Goal: Information Seeking & Learning: Learn about a topic

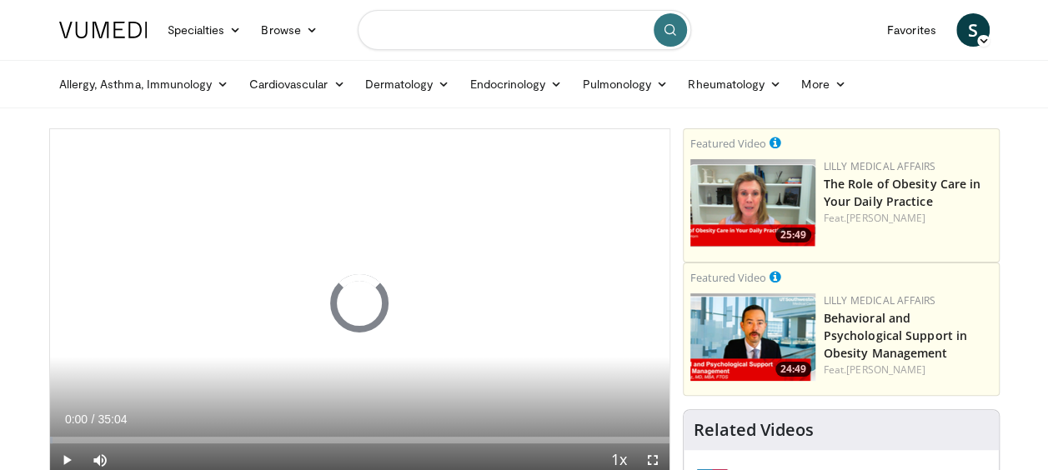
click at [419, 30] on input "Search topics, interventions" at bounding box center [525, 30] width 334 height 40
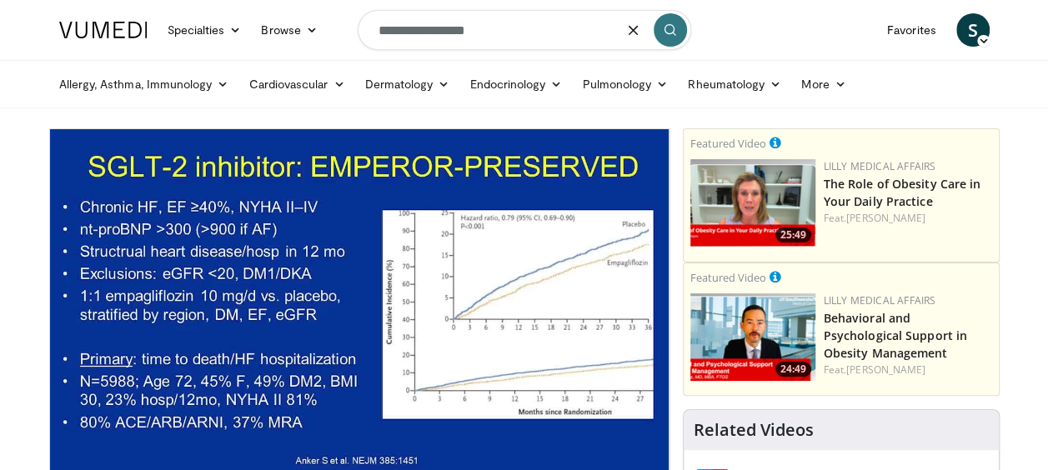
type input "**********"
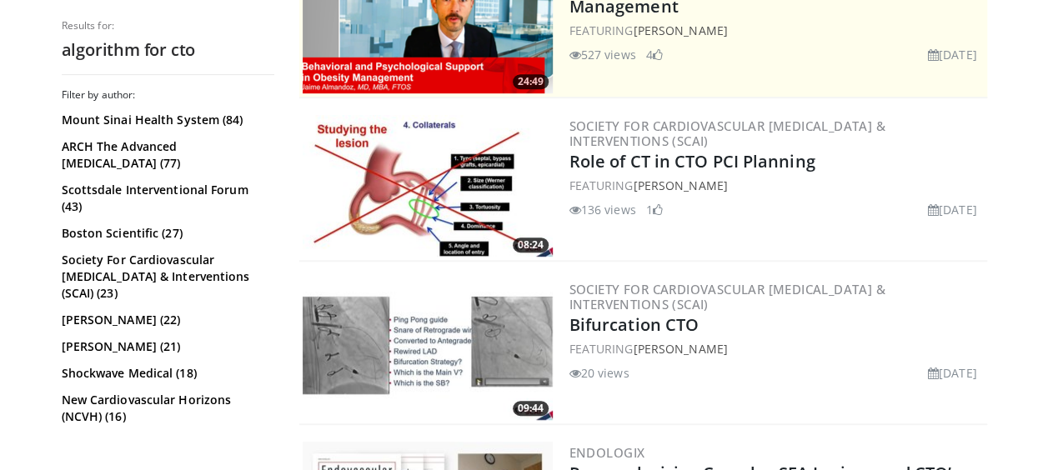
scroll to position [434, 0]
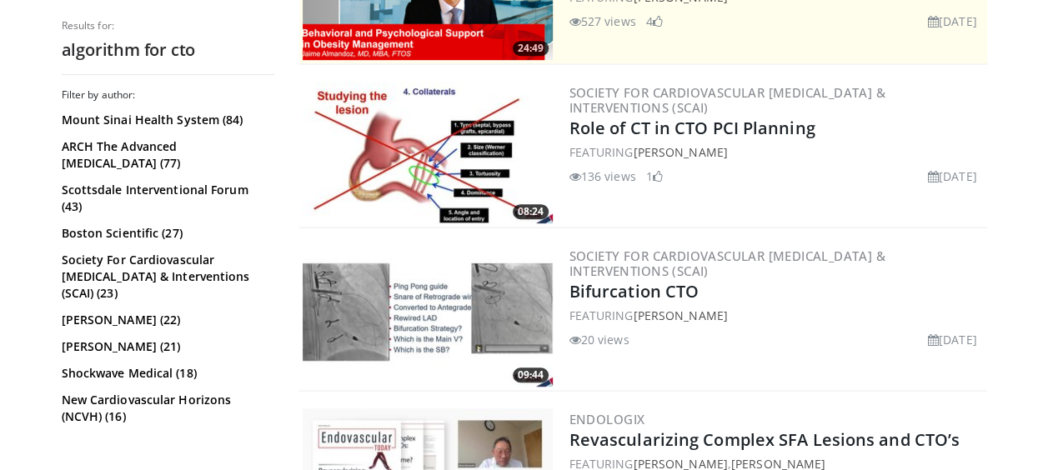
click at [427, 164] on img at bounding box center [428, 153] width 250 height 142
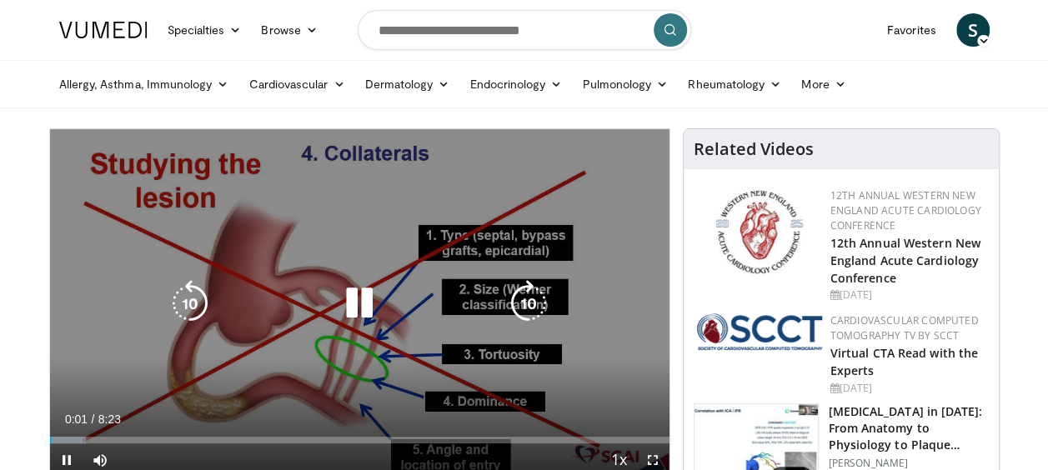
click at [520, 297] on icon "Video Player" at bounding box center [528, 303] width 47 height 47
click at [519, 300] on icon "Video Player" at bounding box center [528, 303] width 47 height 47
click at [530, 300] on icon "Video Player" at bounding box center [528, 303] width 47 height 47
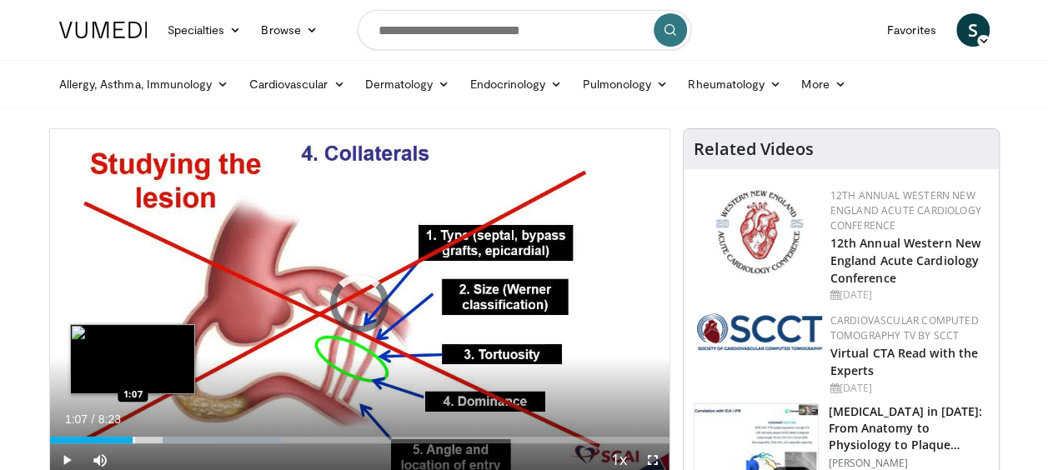
click at [133, 443] on div "Progress Bar" at bounding box center [134, 440] width 2 height 7
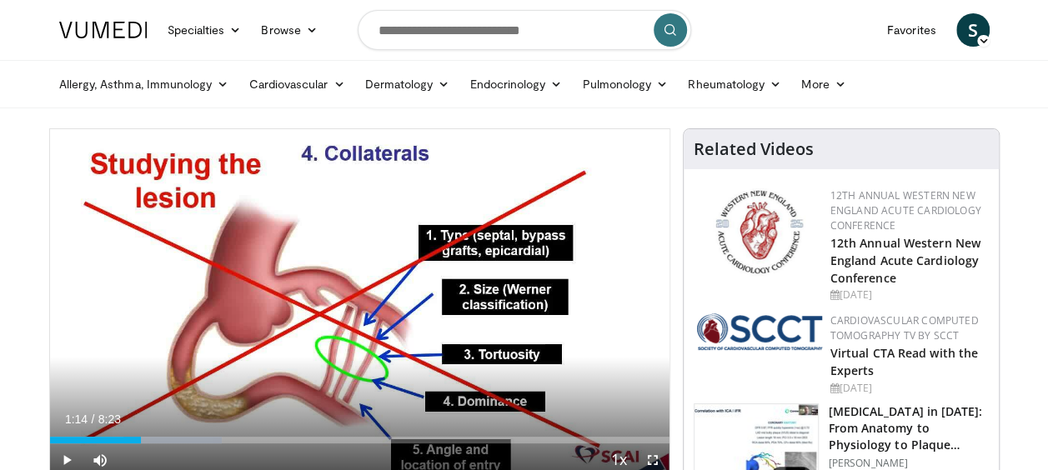
click at [142, 440] on div "Progress Bar" at bounding box center [143, 440] width 2 height 7
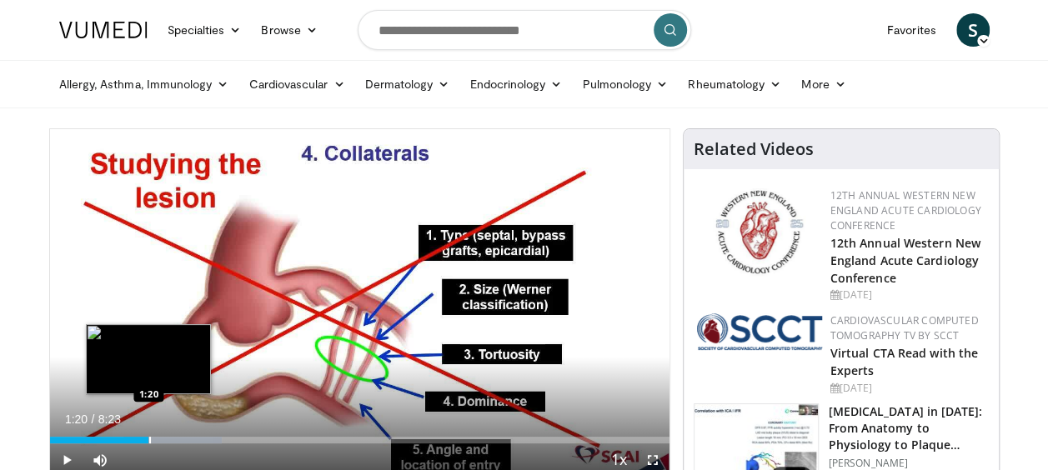
click at [148, 437] on div "Loaded : 27.74% 1:17 1:20" at bounding box center [360, 440] width 620 height 7
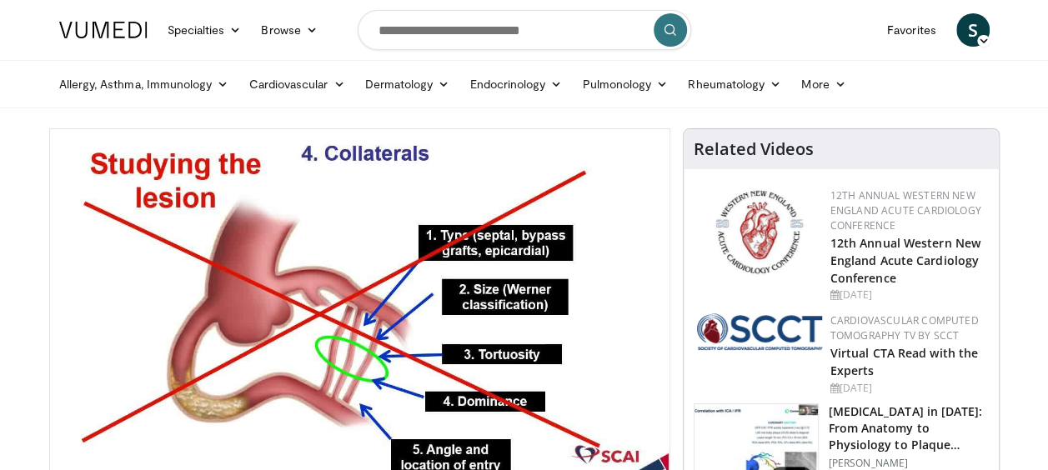
drag, startPoint x: 60, startPoint y: 113, endPoint x: 571, endPoint y: 117, distance: 511.3
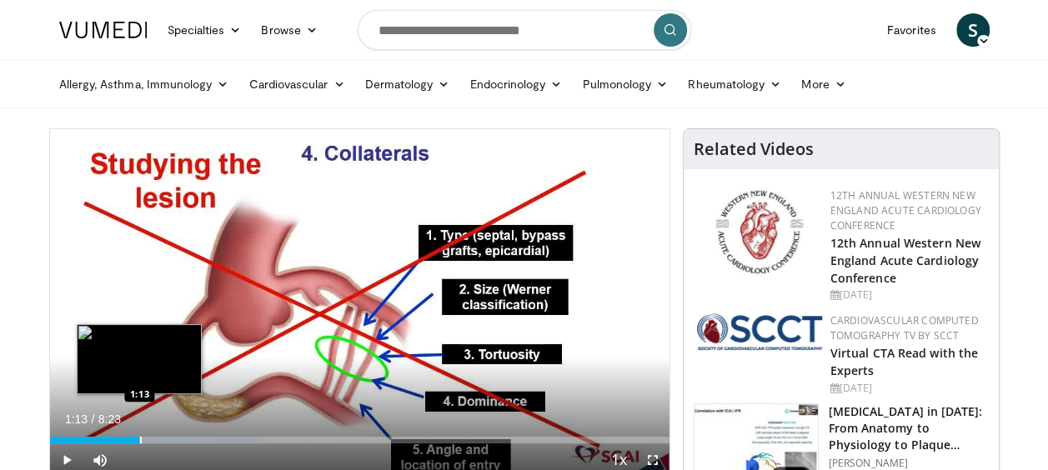
click at [140, 438] on div "Progress Bar" at bounding box center [141, 440] width 2 height 7
click at [155, 435] on div "Loaded : 33.69% 1:25 1:26" at bounding box center [360, 436] width 620 height 16
click at [145, 440] on div "Progress Bar" at bounding box center [146, 440] width 2 height 7
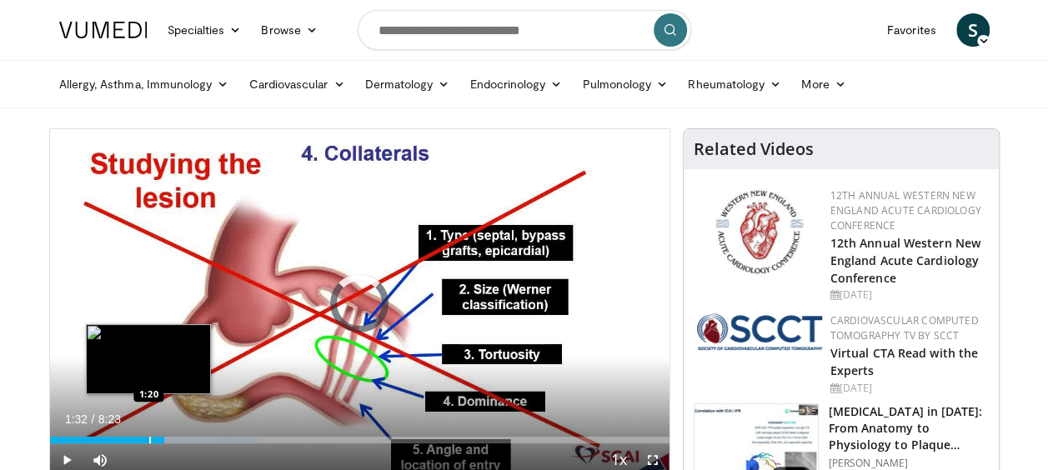
click at [149, 438] on div "Progress Bar" at bounding box center [150, 440] width 2 height 7
click at [150, 438] on div "Progress Bar" at bounding box center [151, 440] width 2 height 7
click at [147, 440] on div "Progress Bar" at bounding box center [148, 440] width 2 height 7
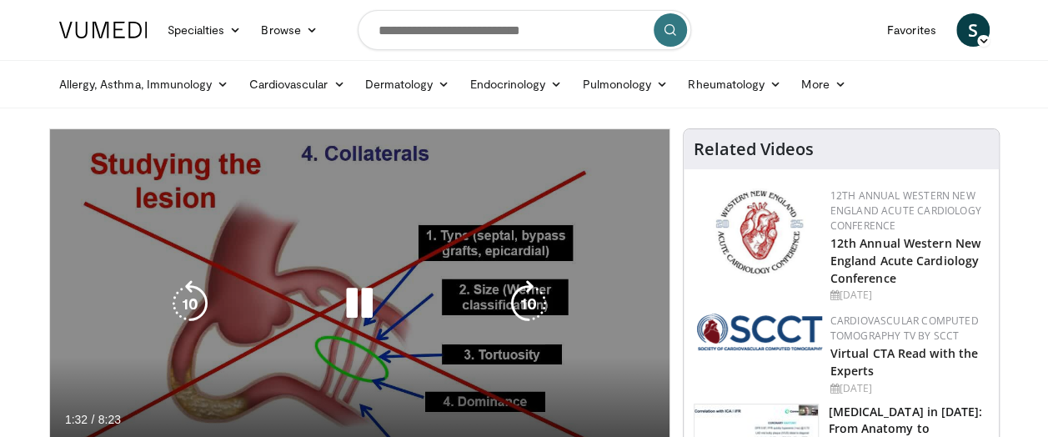
click at [540, 181] on div "10 seconds Tap to unmute" at bounding box center [360, 303] width 620 height 348
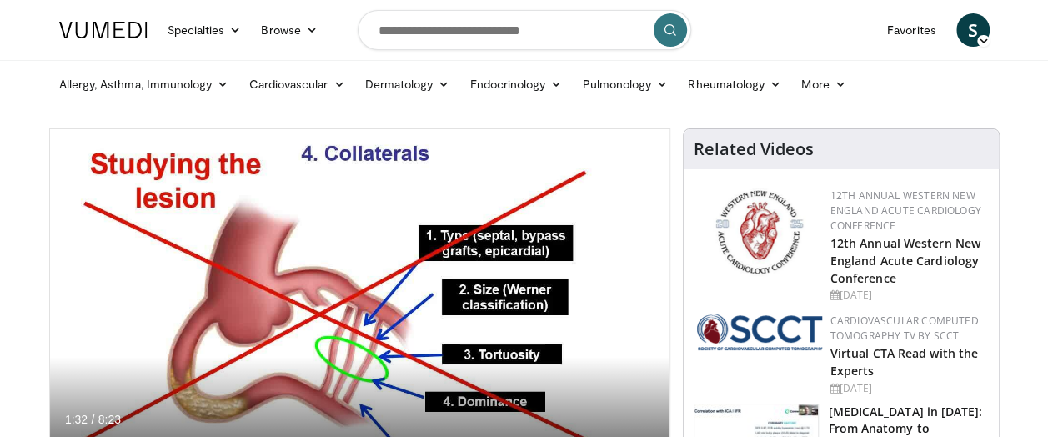
click at [49, 97] on div "Allergy, Asthma, Immunology Allergies Asthma Dermatitis Immunology Rhinosinusit…" at bounding box center [524, 84] width 951 height 47
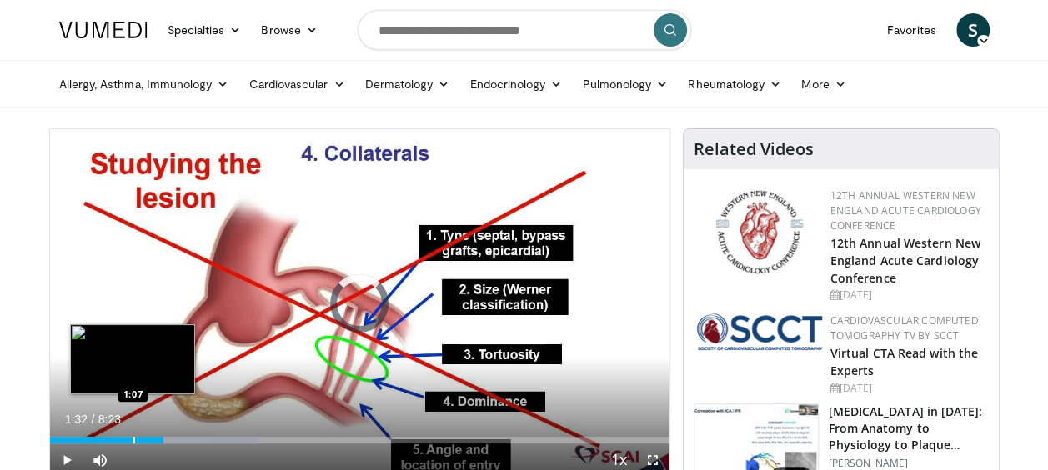
click at [133, 439] on div "Progress Bar" at bounding box center [134, 440] width 2 height 7
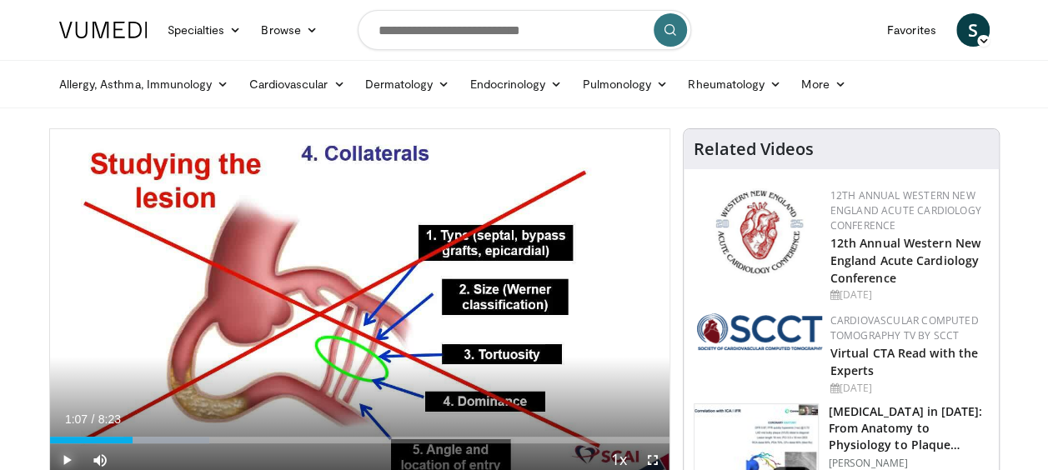
click at [64, 464] on span "Video Player" at bounding box center [66, 460] width 33 height 33
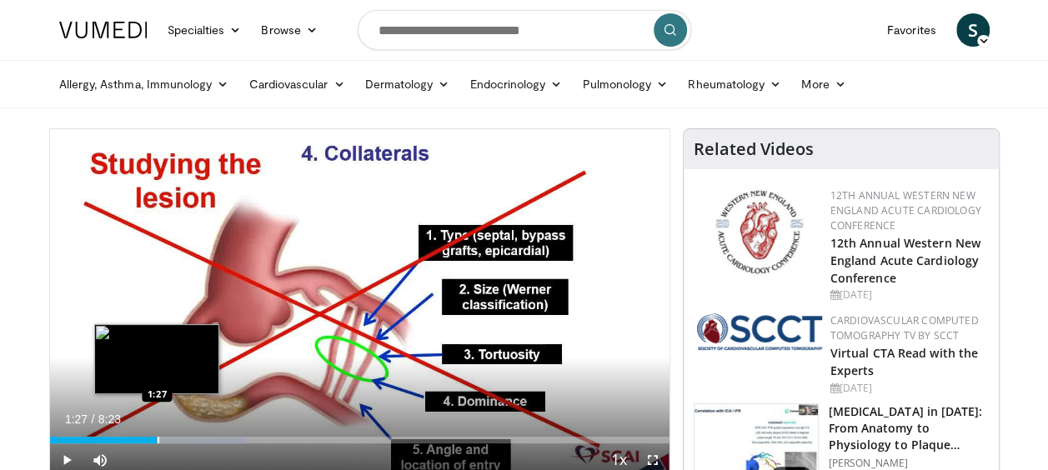
click at [158, 440] on div "Progress Bar" at bounding box center [159, 440] width 2 height 7
click at [155, 440] on div "Progress Bar" at bounding box center [156, 440] width 2 height 7
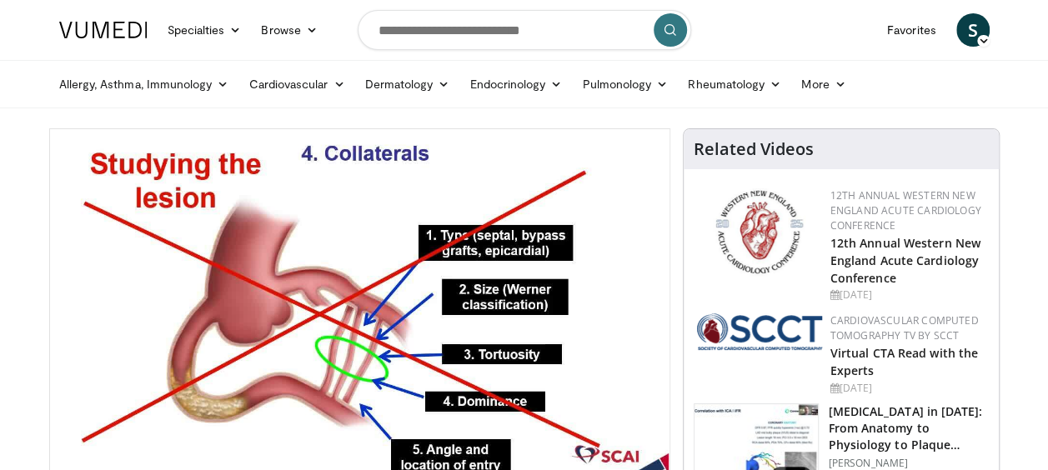
click at [0, 143] on html "Specialties Adult & Family Medicine Allergy, Asthma, Immunology Anesthesiology …" at bounding box center [524, 235] width 1048 height 470
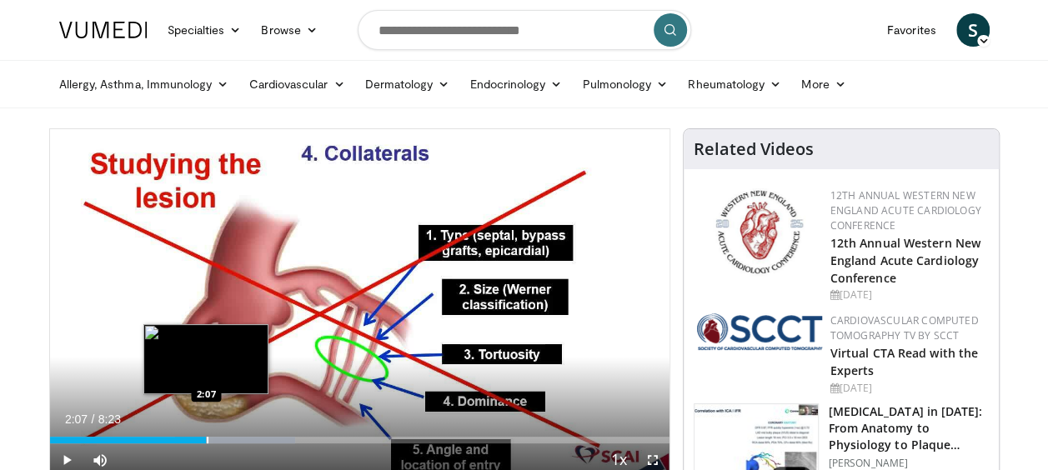
click at [207, 439] on div "Progress Bar" at bounding box center [208, 440] width 2 height 7
click at [200, 437] on div "Progress Bar" at bounding box center [201, 440] width 2 height 7
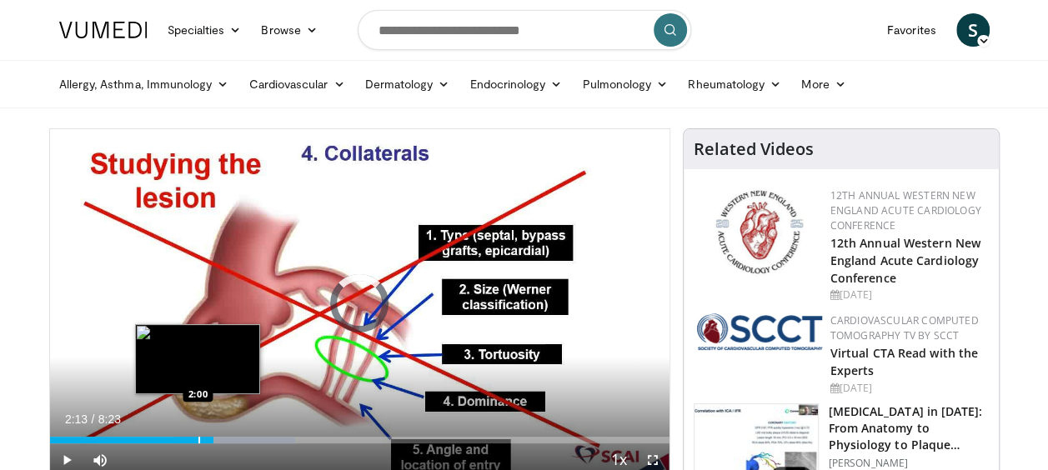
click at [198, 442] on div "Progress Bar" at bounding box center [199, 440] width 2 height 7
click at [193, 439] on div "Loaded : 39.64% 1:57 1:57" at bounding box center [360, 440] width 620 height 7
click at [197, 439] on video-js "**********" at bounding box center [360, 303] width 620 height 349
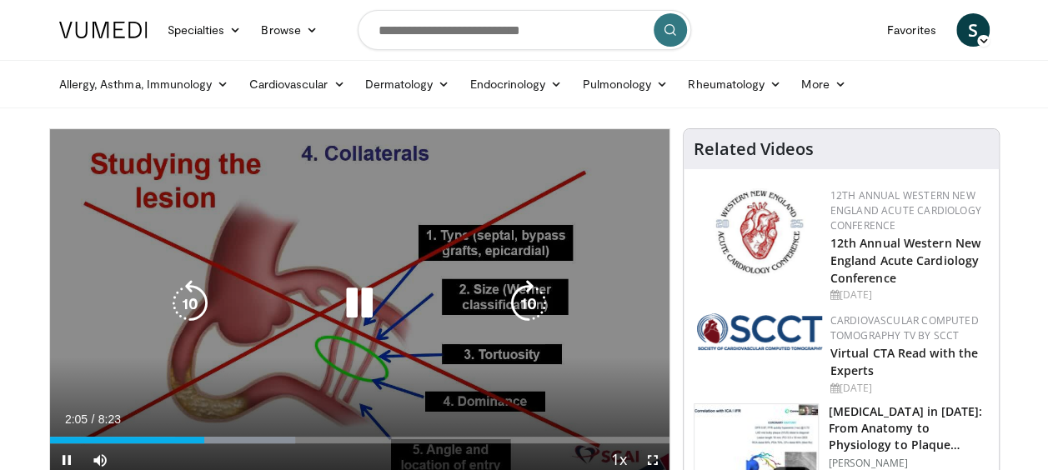
click at [95, 177] on div "10 seconds Tap to unmute" at bounding box center [360, 303] width 620 height 348
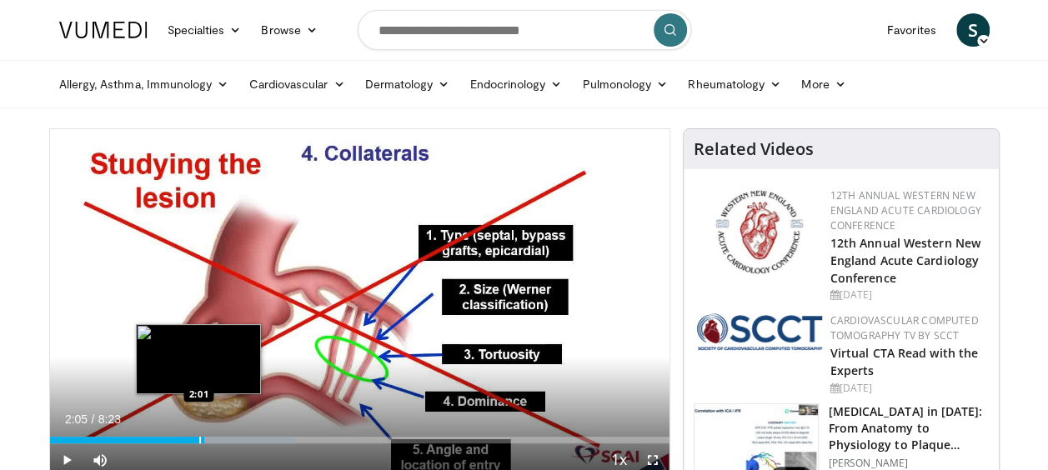
click at [199, 442] on div "Progress Bar" at bounding box center [200, 440] width 2 height 7
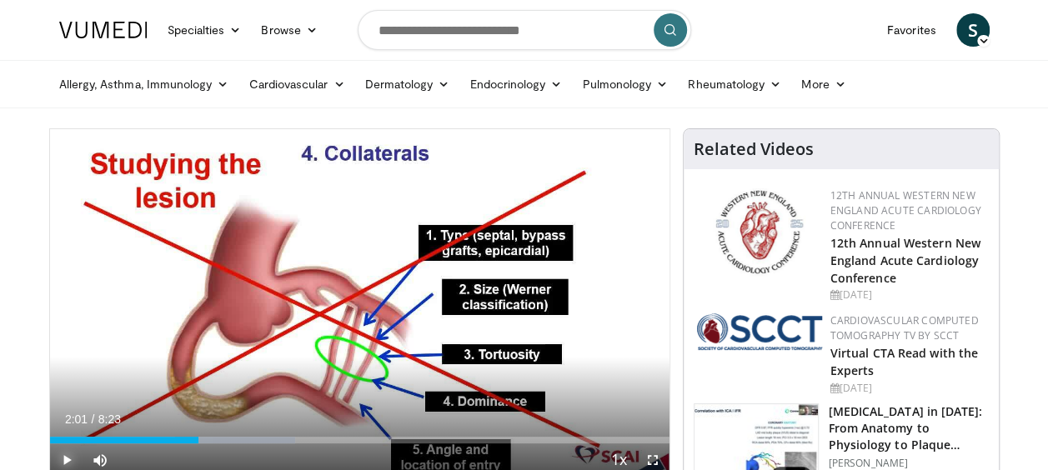
click at [66, 460] on span "Video Player" at bounding box center [66, 460] width 33 height 33
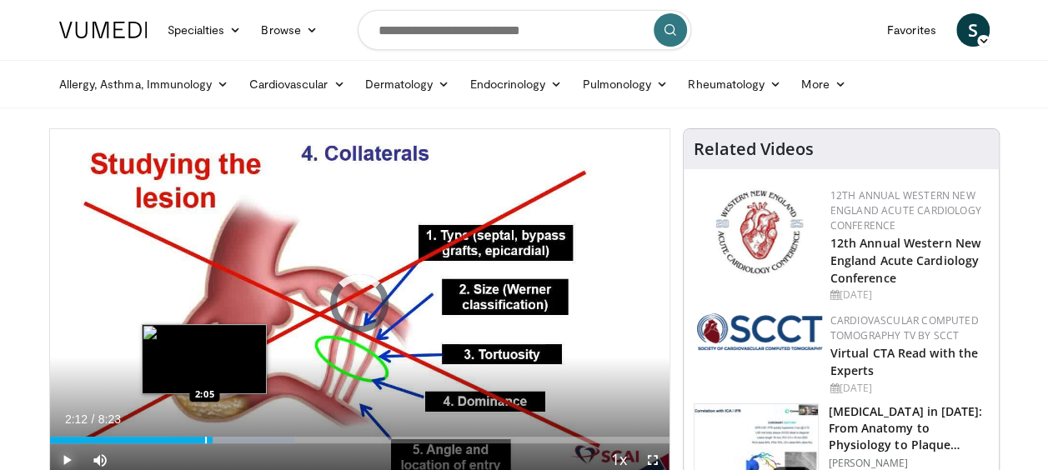
click at [205, 440] on div "Progress Bar" at bounding box center [206, 440] width 2 height 7
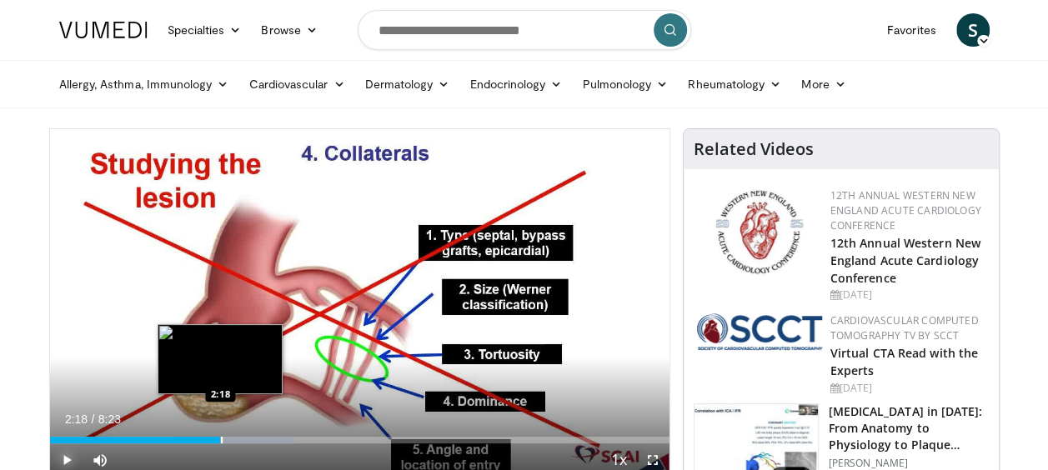
click at [219, 442] on div "Loaded : 39.64% 2:18 2:18" at bounding box center [360, 440] width 620 height 7
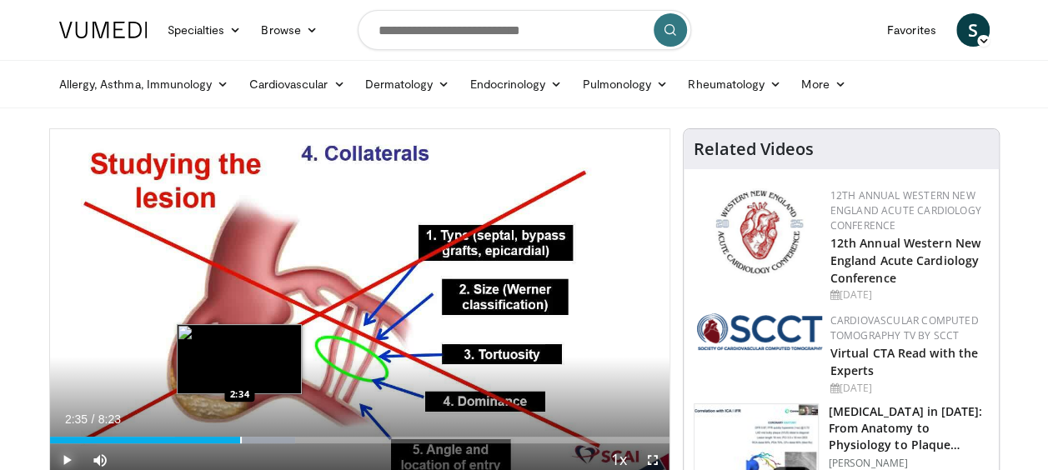
click at [240, 435] on div "Loaded : 39.64% 2:35 2:34" at bounding box center [360, 436] width 620 height 16
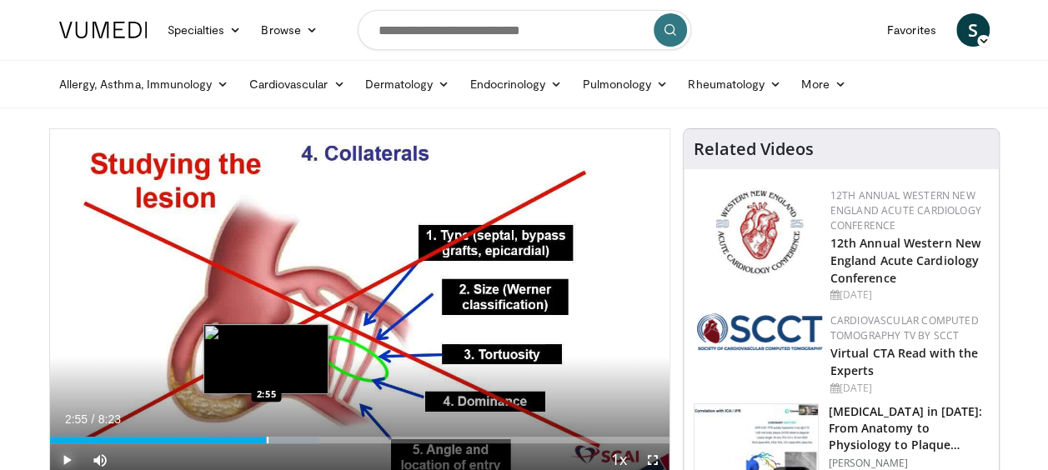
click at [267, 437] on div "Progress Bar" at bounding box center [268, 440] width 2 height 7
click at [282, 437] on div "Progress Bar" at bounding box center [283, 440] width 2 height 7
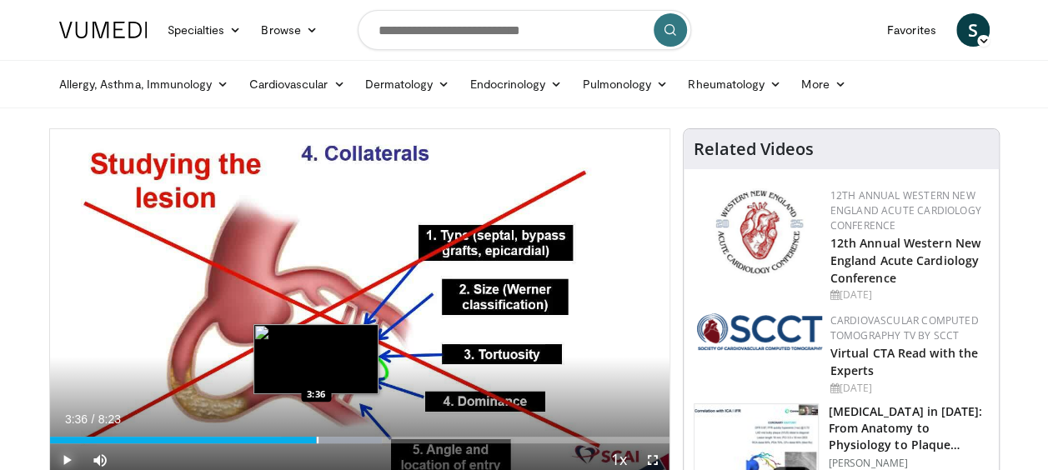
click at [317, 437] on div "Progress Bar" at bounding box center [318, 440] width 2 height 7
click at [327, 442] on div "Progress Bar" at bounding box center [328, 440] width 2 height 7
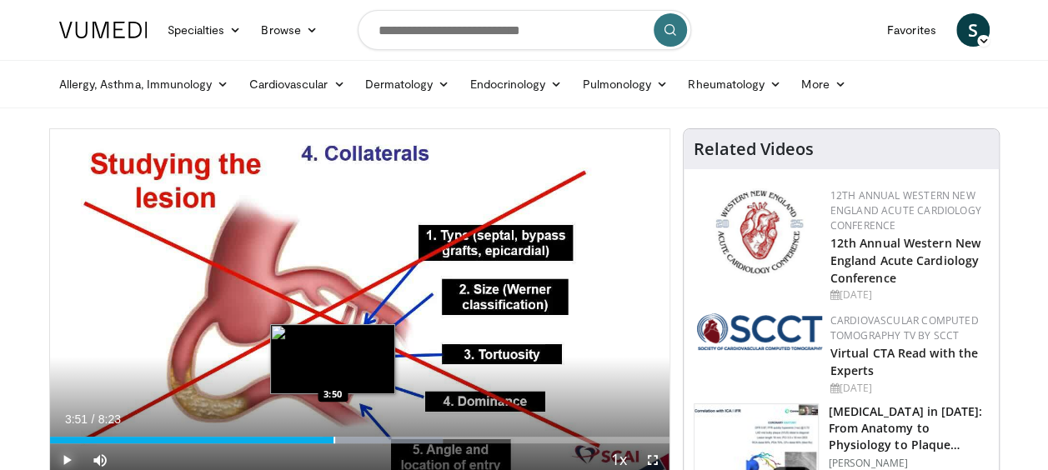
click at [334, 440] on div "Progress Bar" at bounding box center [335, 440] width 2 height 7
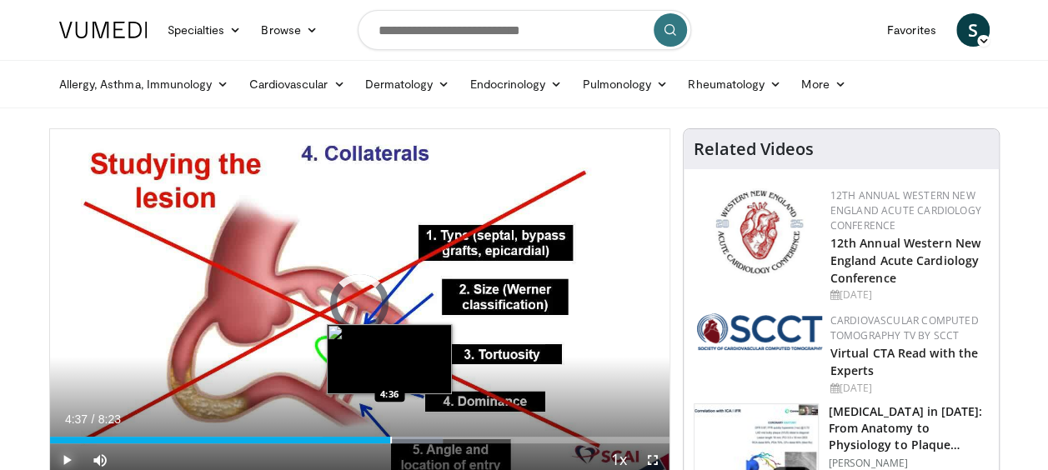
click at [390, 438] on div "Progress Bar" at bounding box center [391, 440] width 2 height 7
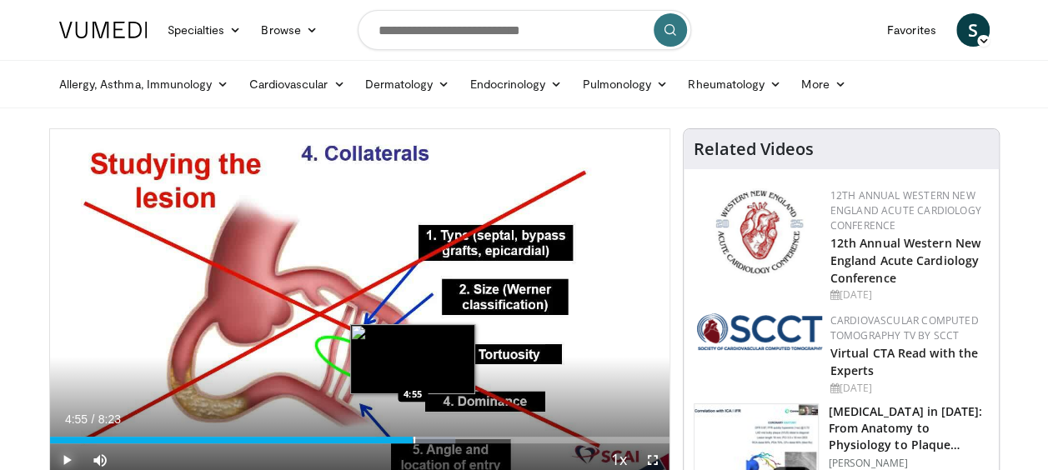
click at [414, 439] on div "Progress Bar" at bounding box center [415, 440] width 2 height 7
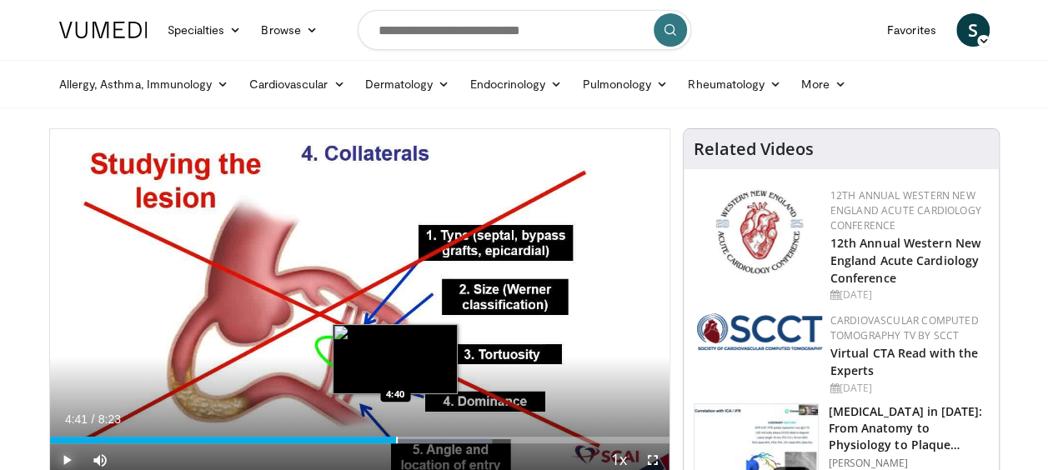
click at [396, 439] on div "Progress Bar" at bounding box center [397, 440] width 2 height 7
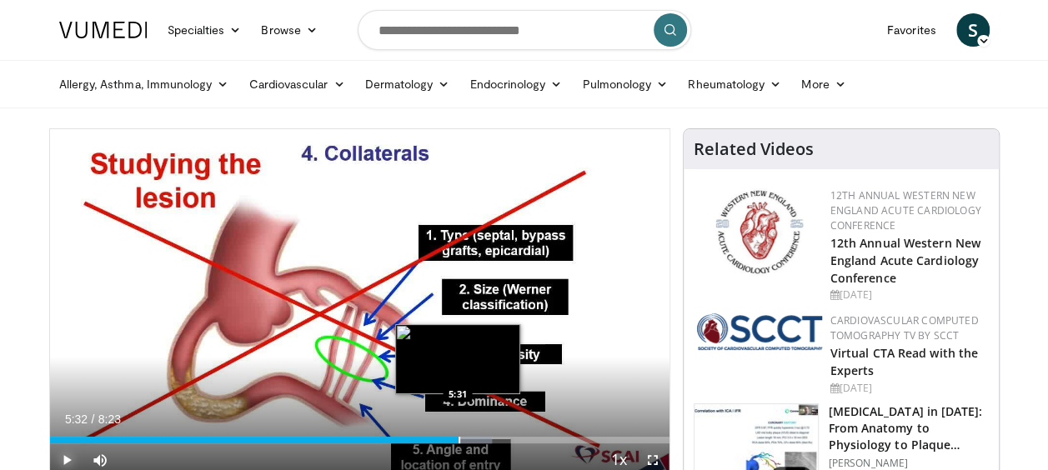
click at [459, 440] on div "Progress Bar" at bounding box center [460, 440] width 2 height 7
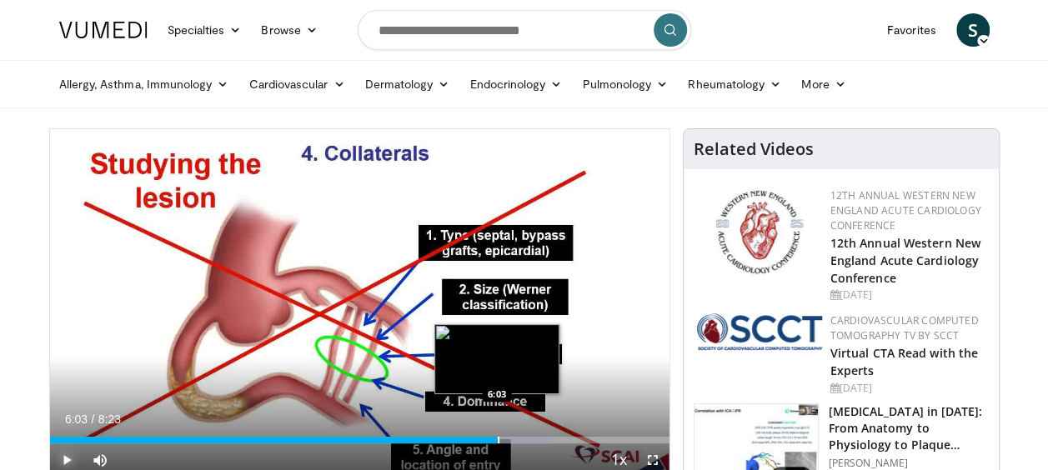
click at [498, 437] on div "Progress Bar" at bounding box center [499, 440] width 2 height 7
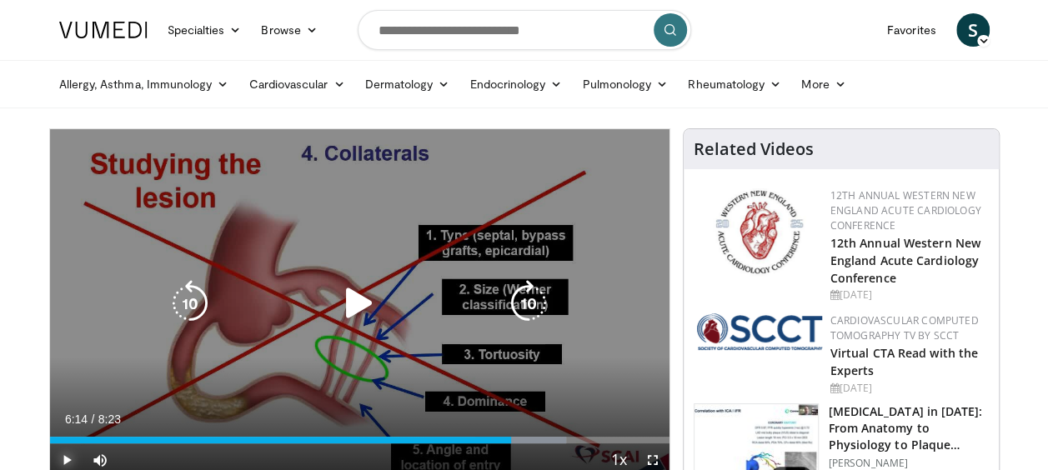
click at [511, 435] on div "Loaded : 83.42% 6:14 6:09" at bounding box center [360, 436] width 620 height 16
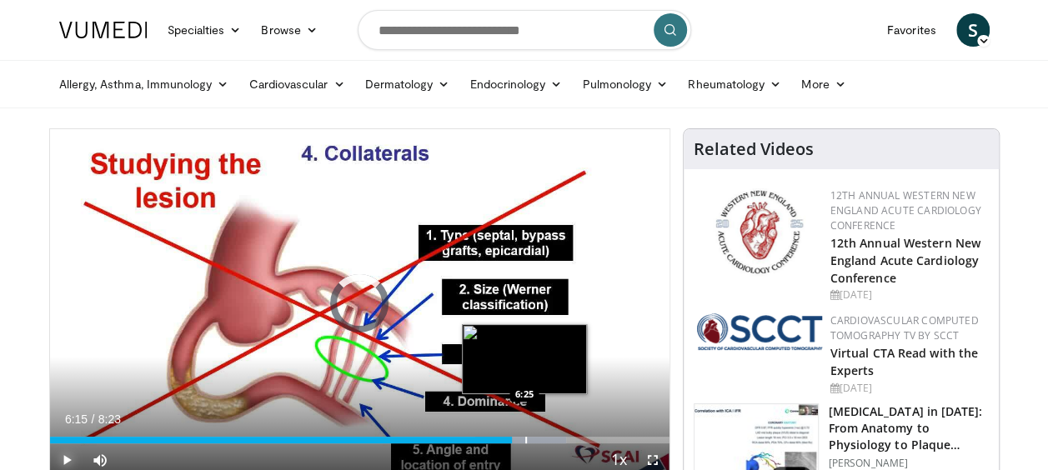
click at [525, 435] on div "Loaded : 83.42% 6:15 6:25" at bounding box center [360, 436] width 620 height 16
click at [541, 435] on div "Loaded : 89.22% 6:28 6:39" at bounding box center [360, 436] width 620 height 16
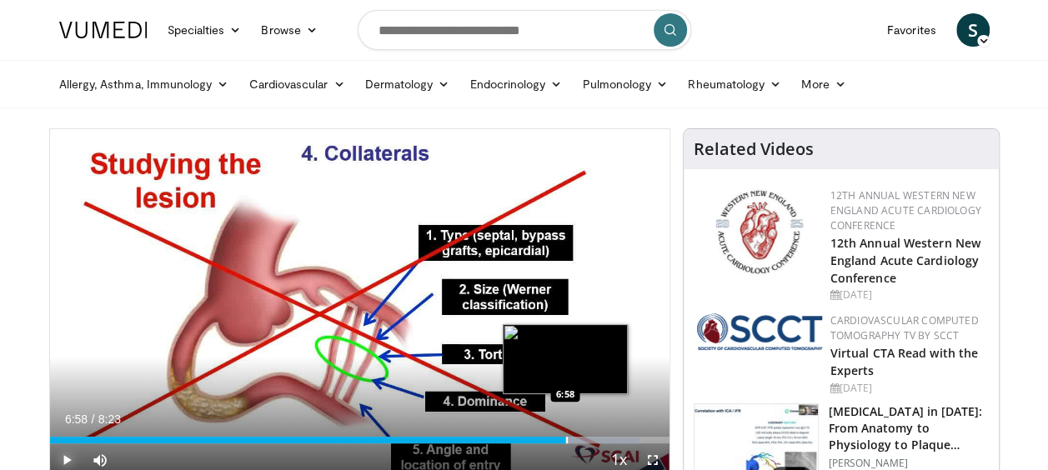
click at [566, 438] on div "Progress Bar" at bounding box center [567, 440] width 2 height 7
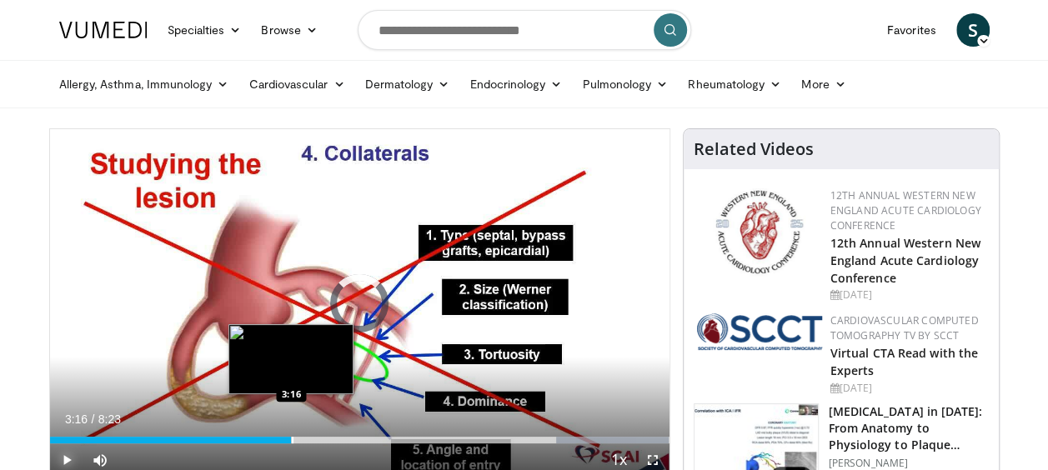
click at [291, 435] on div "Loaded : 100.00% 3:16 3:16" at bounding box center [360, 436] width 620 height 16
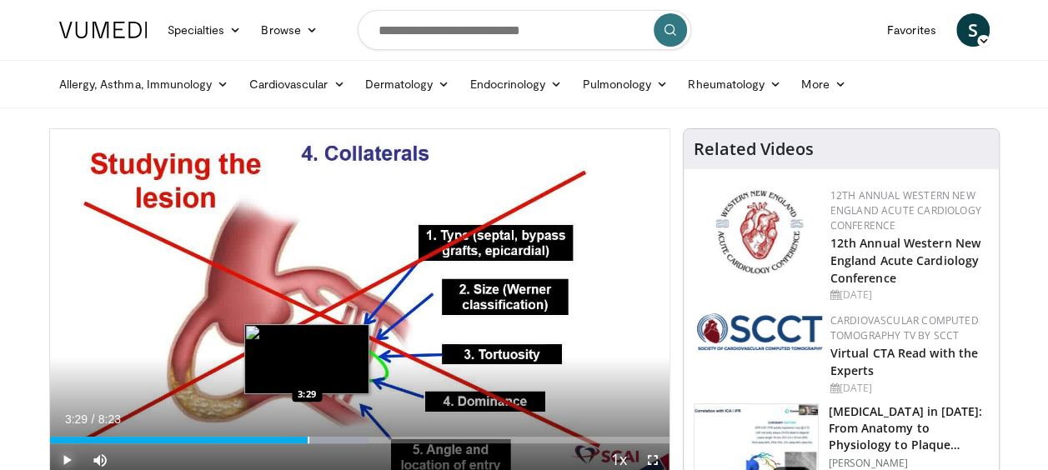
click at [307, 435] on div "Loaded : 51.64% 3:29 3:29" at bounding box center [360, 436] width 620 height 16
click at [323, 437] on div "Progress Bar" at bounding box center [324, 440] width 2 height 7
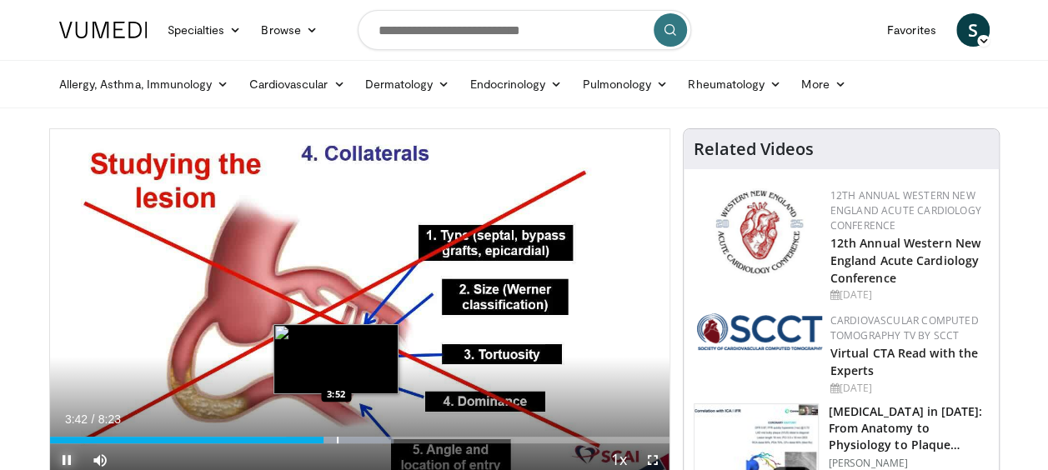
click at [337, 437] on div "Progress Bar" at bounding box center [338, 440] width 2 height 7
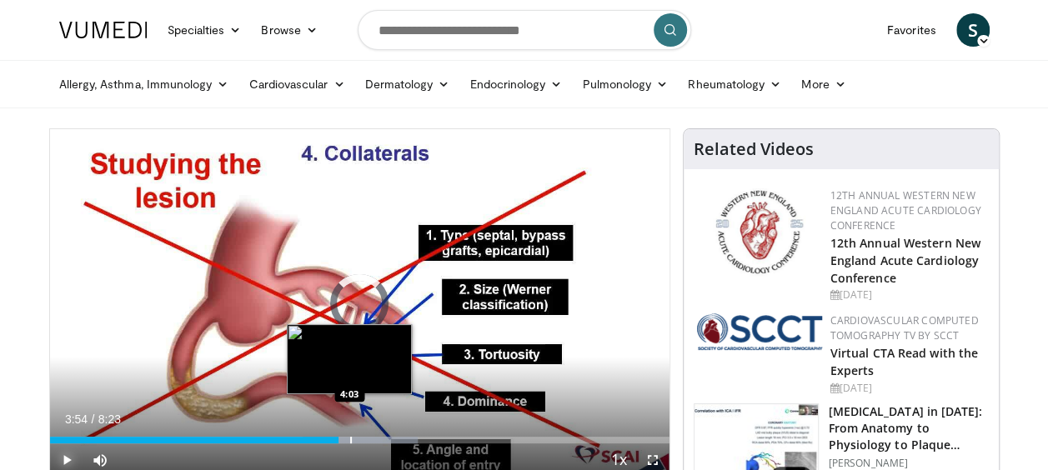
click at [350, 437] on div "Progress Bar" at bounding box center [351, 440] width 2 height 7
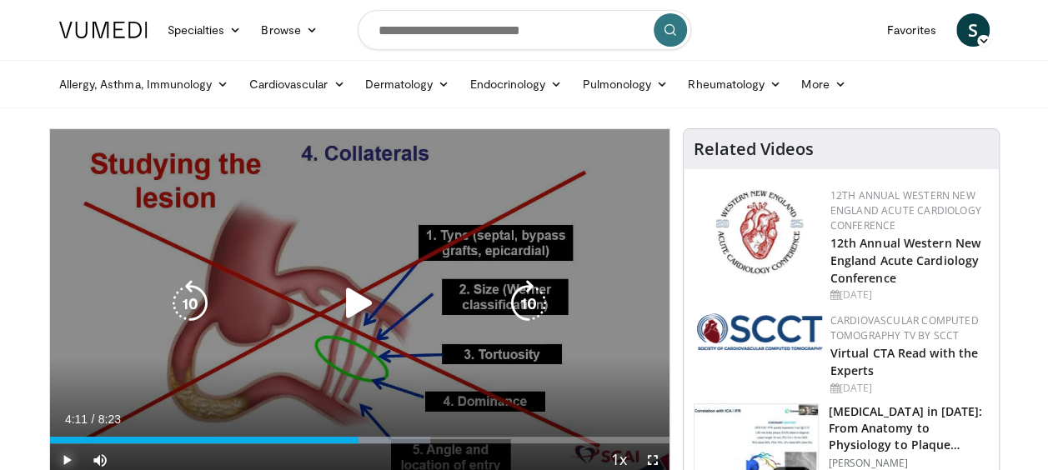
click at [359, 437] on div "Progress Bar" at bounding box center [372, 440] width 118 height 7
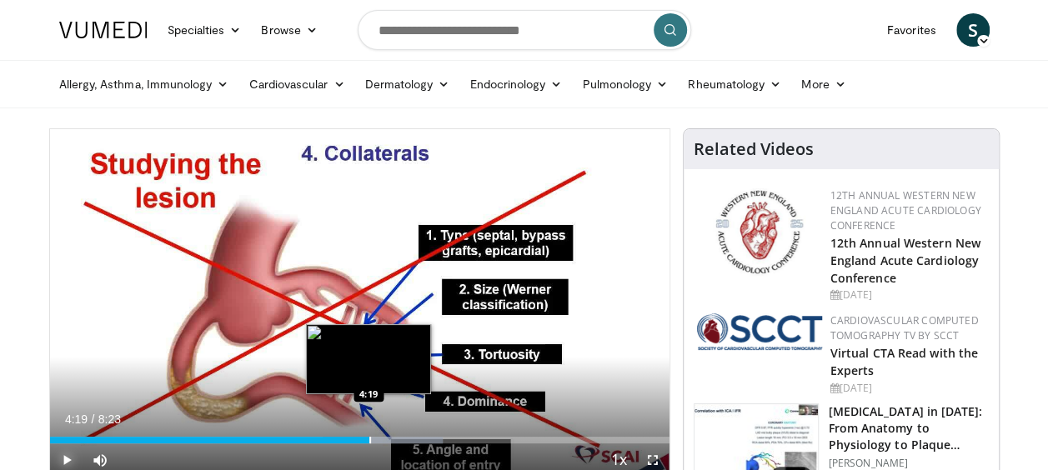
click at [369, 437] on div "Progress Bar" at bounding box center [370, 440] width 2 height 7
click at [377, 437] on video-js "**********" at bounding box center [360, 303] width 620 height 349
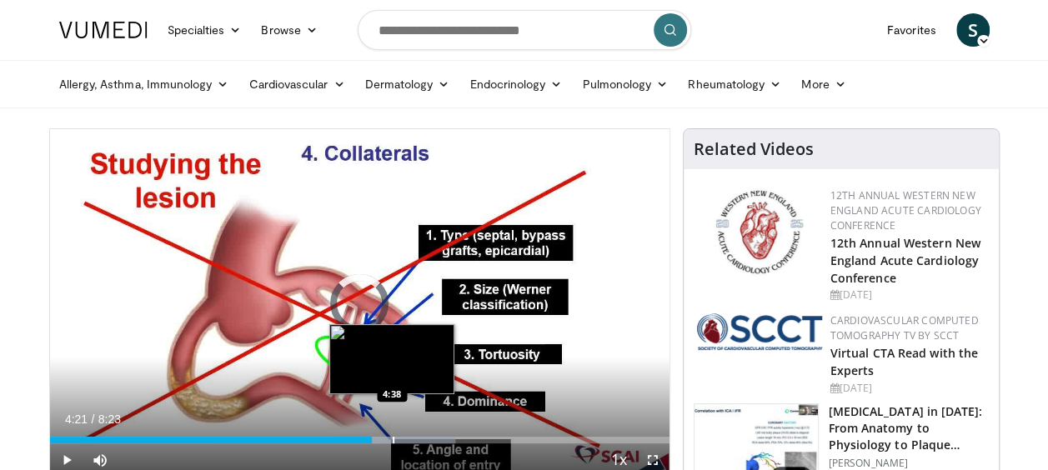
click at [392, 435] on div "Loaded : 65.42% 4:22 4:38" at bounding box center [360, 436] width 620 height 16
click at [404, 438] on div "Progress Bar" at bounding box center [405, 440] width 2 height 7
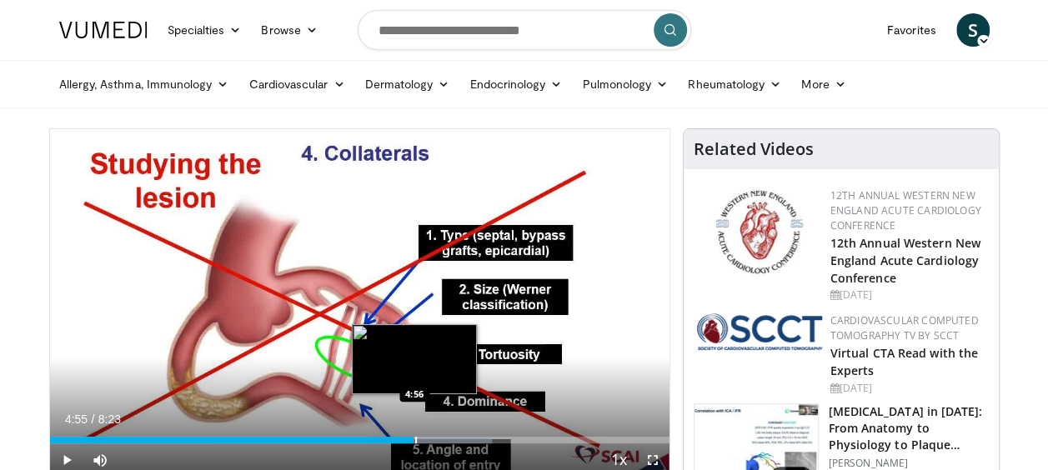
click at [414, 437] on div "Progress Bar" at bounding box center [432, 440] width 120 height 7
click at [419, 443] on div "Progress Bar" at bounding box center [420, 440] width 2 height 7
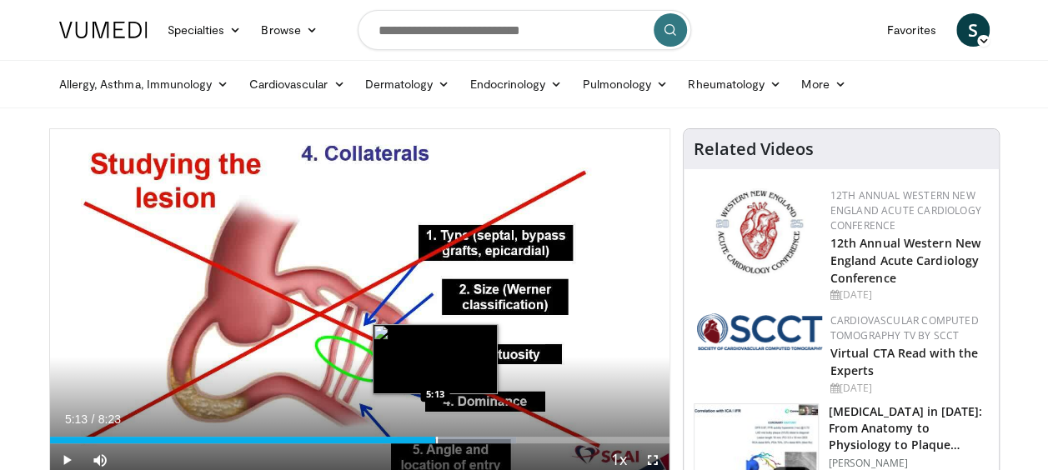
click at [436, 442] on div "Progress Bar" at bounding box center [437, 440] width 2 height 7
click at [446, 440] on div "Progress Bar" at bounding box center [447, 440] width 2 height 7
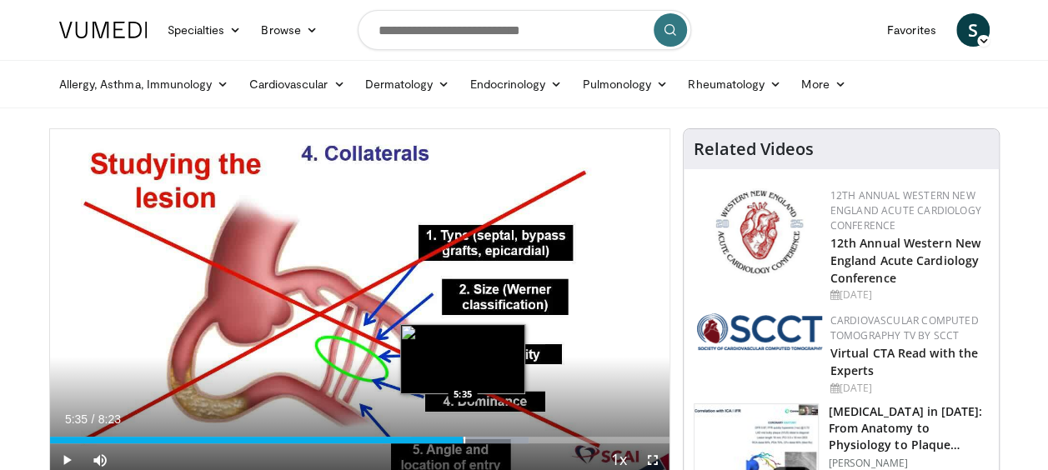
click at [464, 439] on div "Progress Bar" at bounding box center [465, 440] width 2 height 7
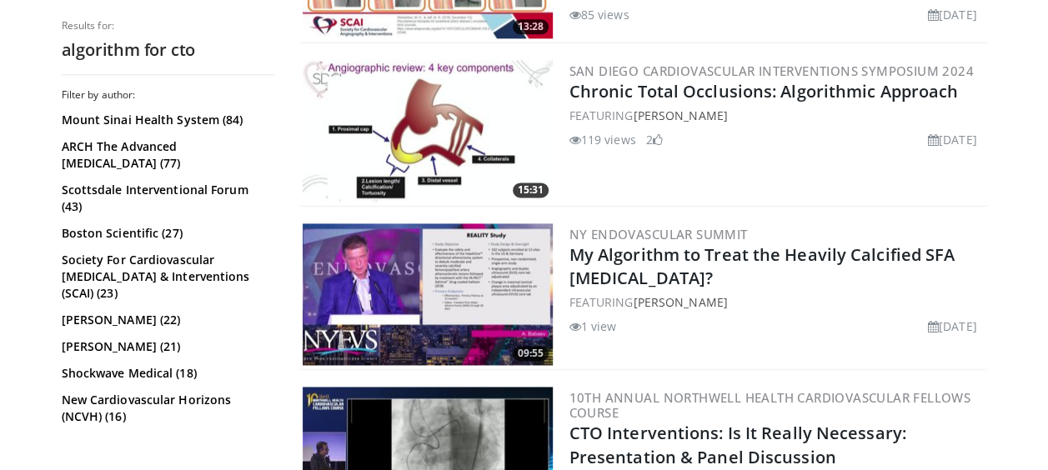
scroll to position [1115, 0]
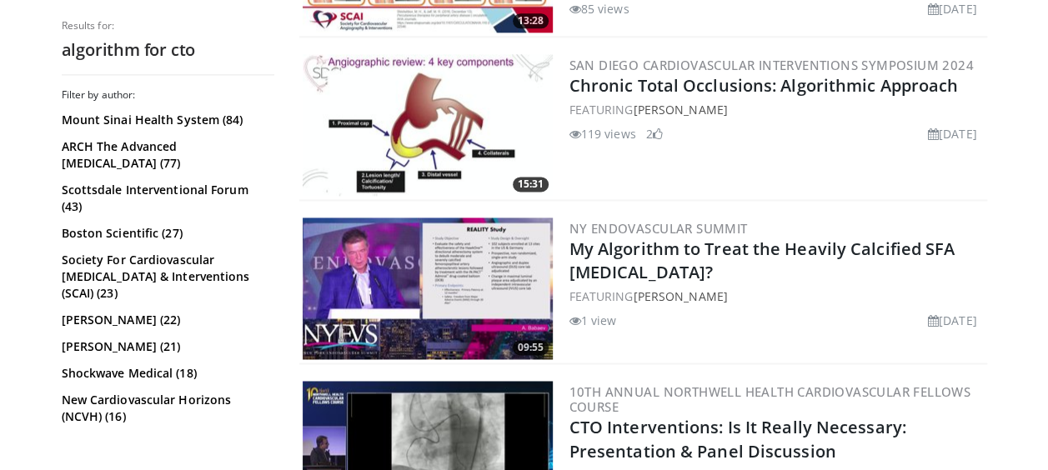
click at [490, 90] on img at bounding box center [428, 125] width 250 height 142
click at [403, 109] on img at bounding box center [428, 125] width 250 height 142
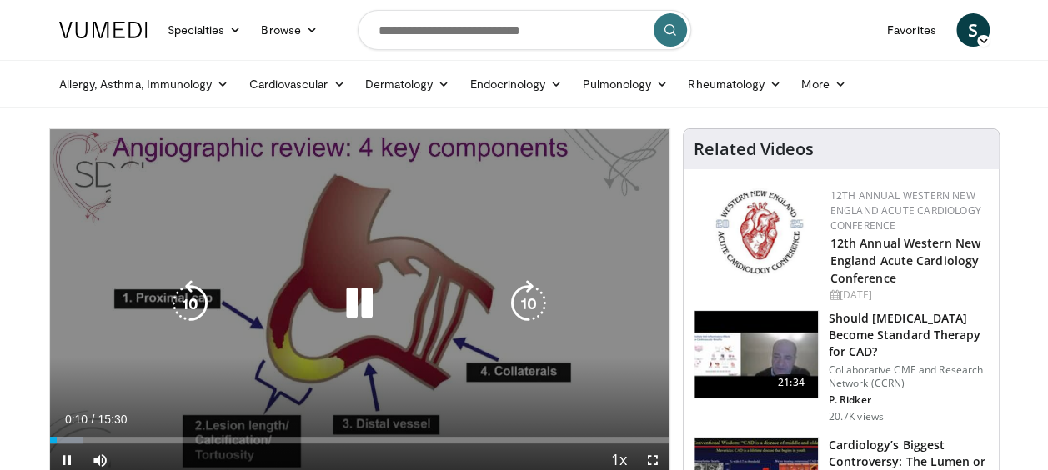
click at [528, 296] on icon "Video Player" at bounding box center [528, 303] width 47 height 47
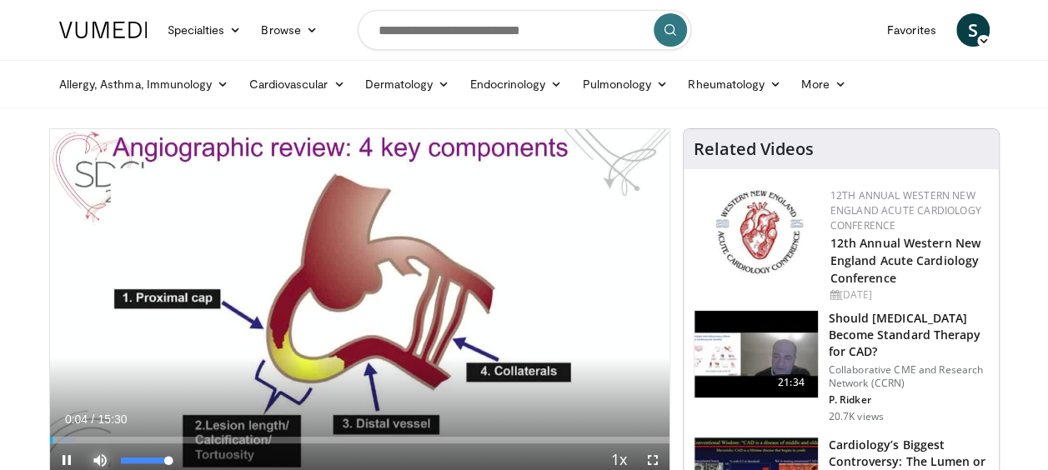
click at [97, 454] on span "Video Player" at bounding box center [99, 460] width 33 height 33
click at [97, 454] on video-js "**********" at bounding box center [360, 303] width 620 height 349
click at [97, 459] on span "Video Player" at bounding box center [99, 460] width 33 height 33
click at [59, 456] on span "Video Player" at bounding box center [66, 460] width 33 height 33
